Goal: Find specific page/section: Find specific page/section

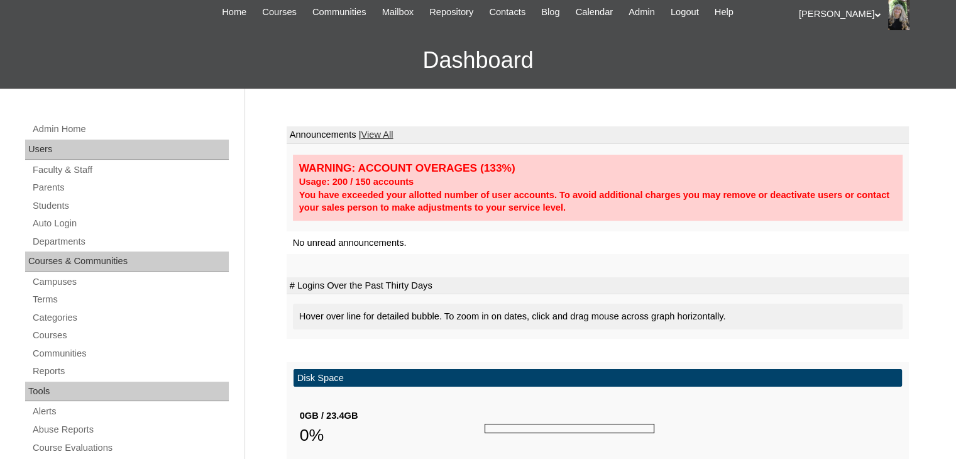
scroll to position [59, 0]
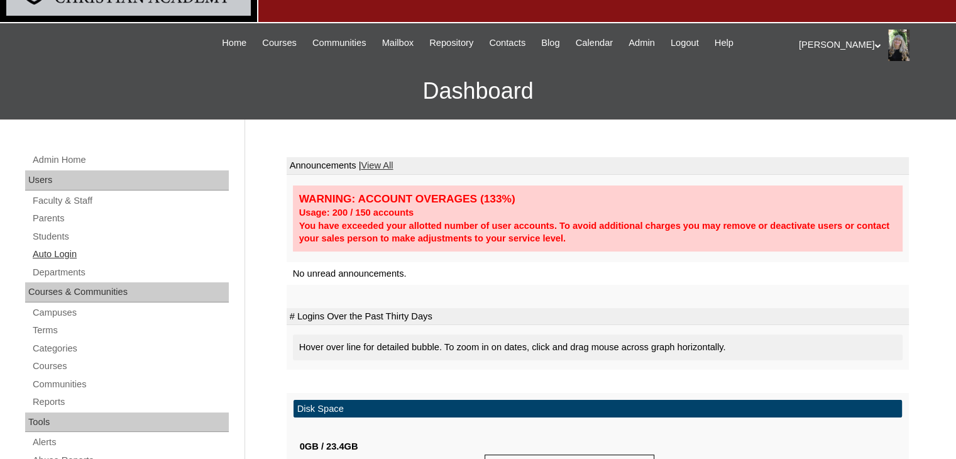
click at [67, 254] on link "Auto Login" at bounding box center [129, 254] width 197 height 16
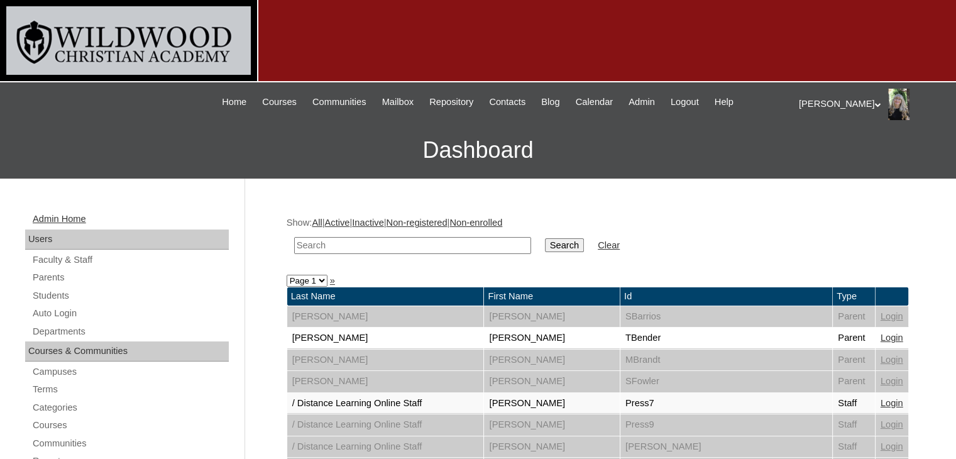
click at [52, 217] on link "Admin Home" at bounding box center [129, 219] width 197 height 16
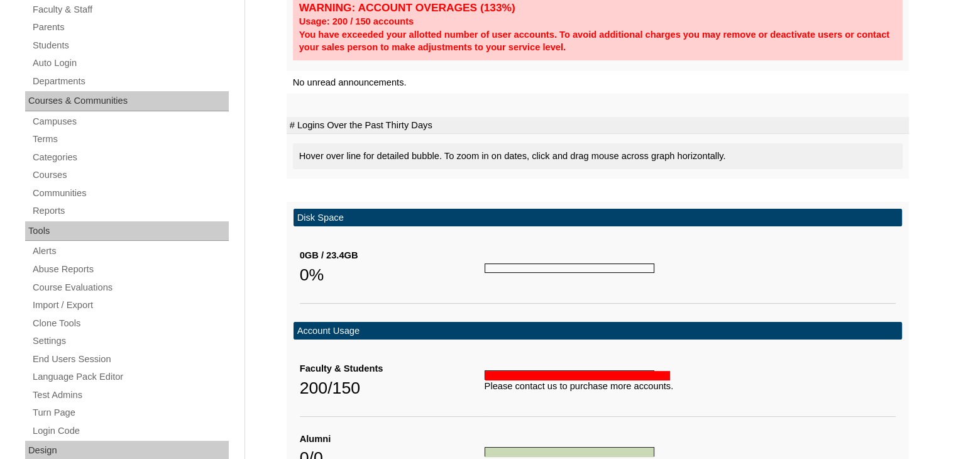
scroll to position [249, 0]
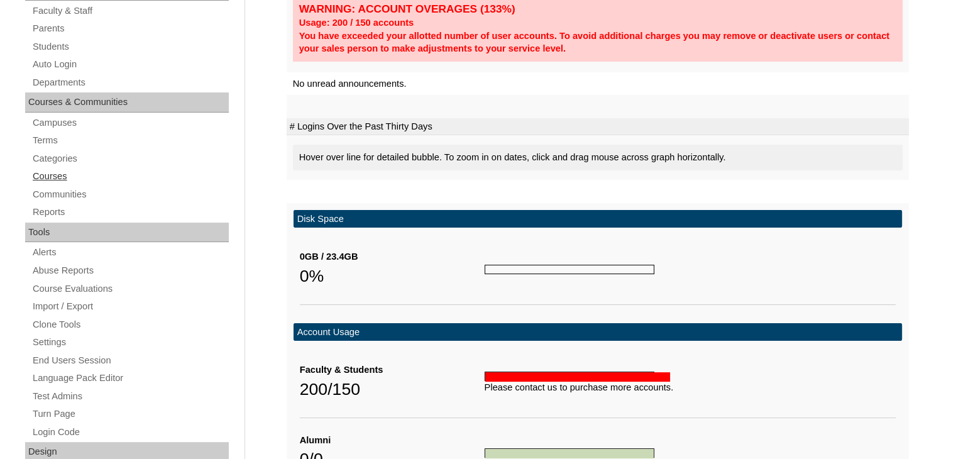
click at [44, 172] on link "Courses" at bounding box center [129, 176] width 197 height 16
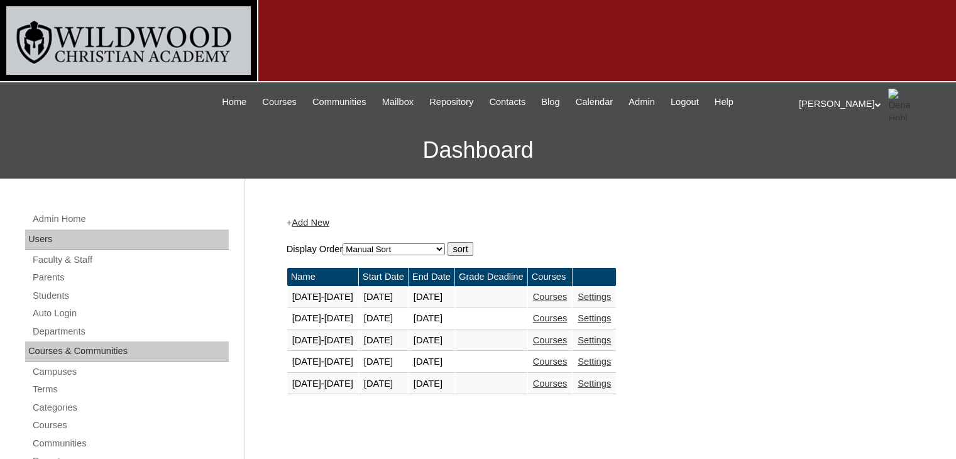
click at [568, 383] on link "Courses" at bounding box center [550, 383] width 35 height 10
